Goal: Find specific page/section: Find specific page/section

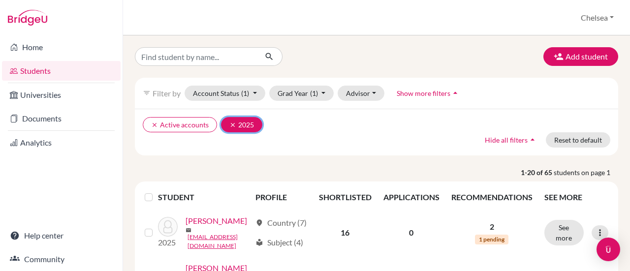
click at [231, 123] on icon "clear" at bounding box center [232, 125] width 7 height 7
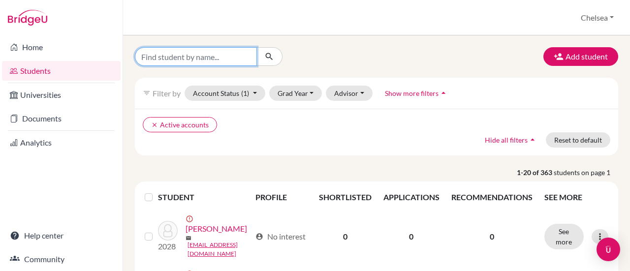
click at [194, 59] on input "Find student by name..." at bounding box center [196, 56] width 122 height 19
type input "[PERSON_NAME]"
click button "submit" at bounding box center [270, 56] width 26 height 19
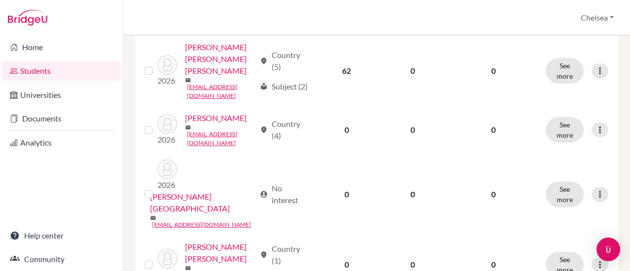
scroll to position [268, 0]
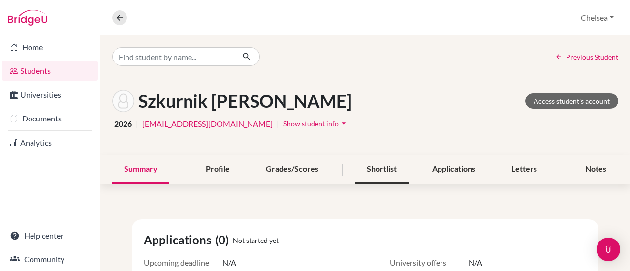
click at [379, 175] on div "Shortlist" at bounding box center [382, 169] width 54 height 29
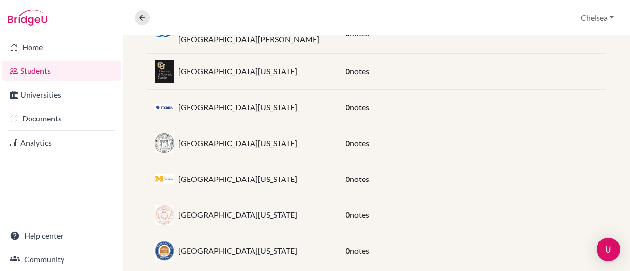
scroll to position [415, 0]
